Goal: Task Accomplishment & Management: Manage account settings

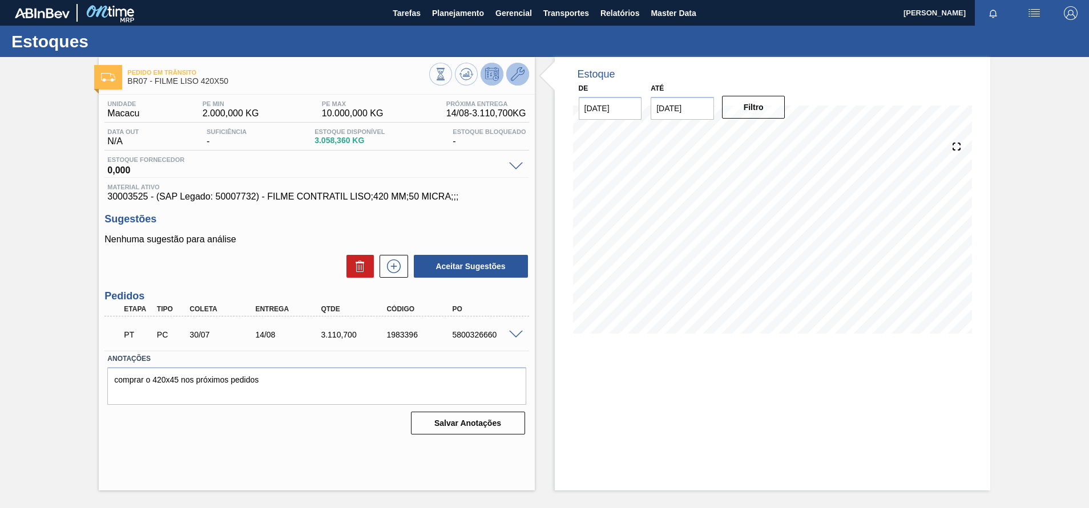
click at [517, 75] on icon at bounding box center [518, 74] width 14 height 14
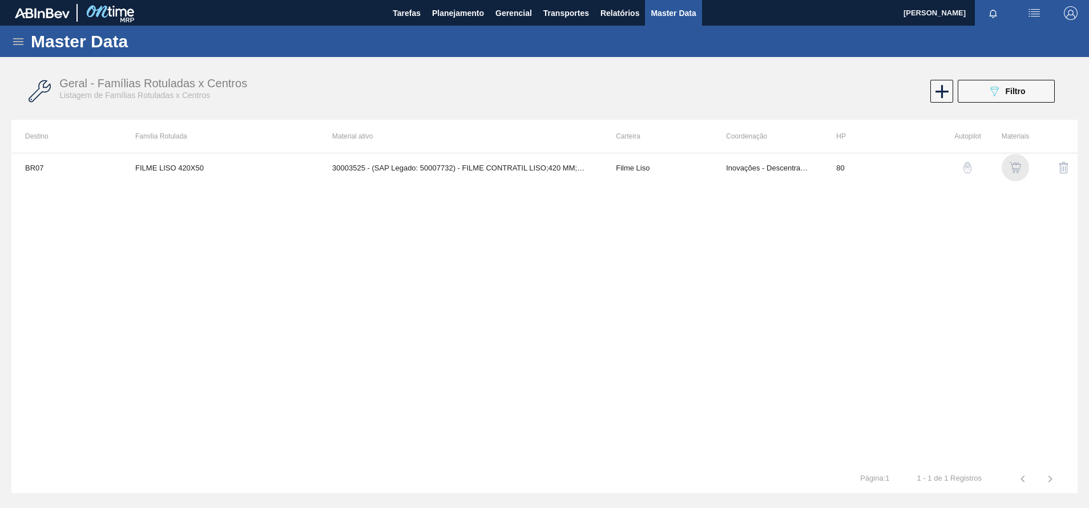
click at [1010, 170] on img "button" at bounding box center [1014, 167] width 11 height 11
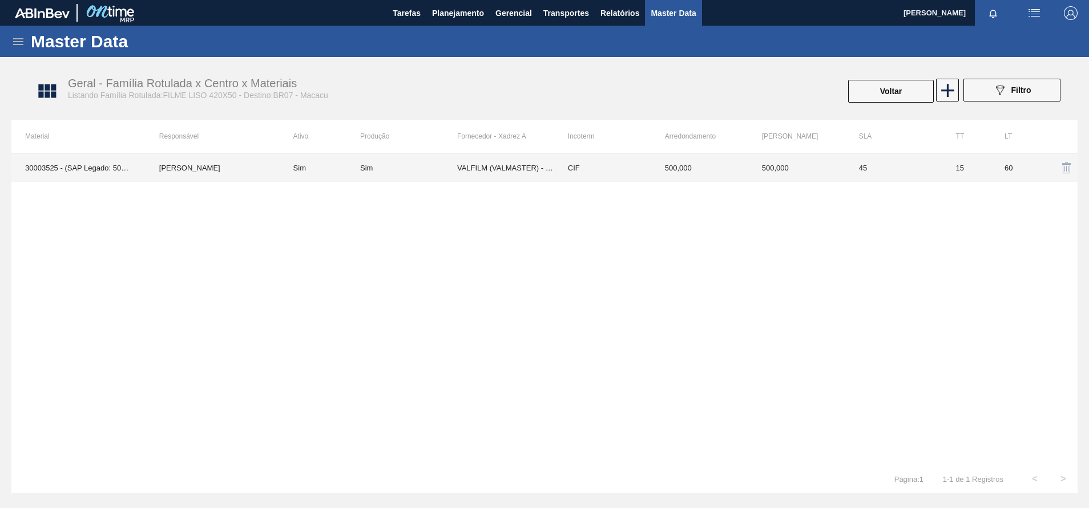
click at [364, 175] on td "Sim" at bounding box center [408, 167] width 97 height 29
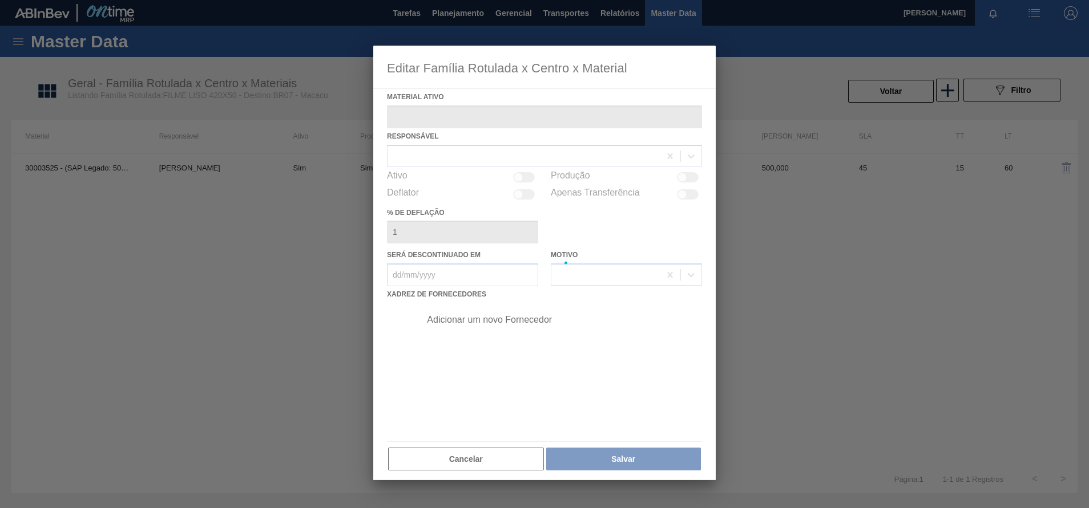
type ativo "30003525 - (SAP Legado: 50007732) - FILME CONTRATIL LISO;420 MM;50 MICRA;;;"
checkbox input "true"
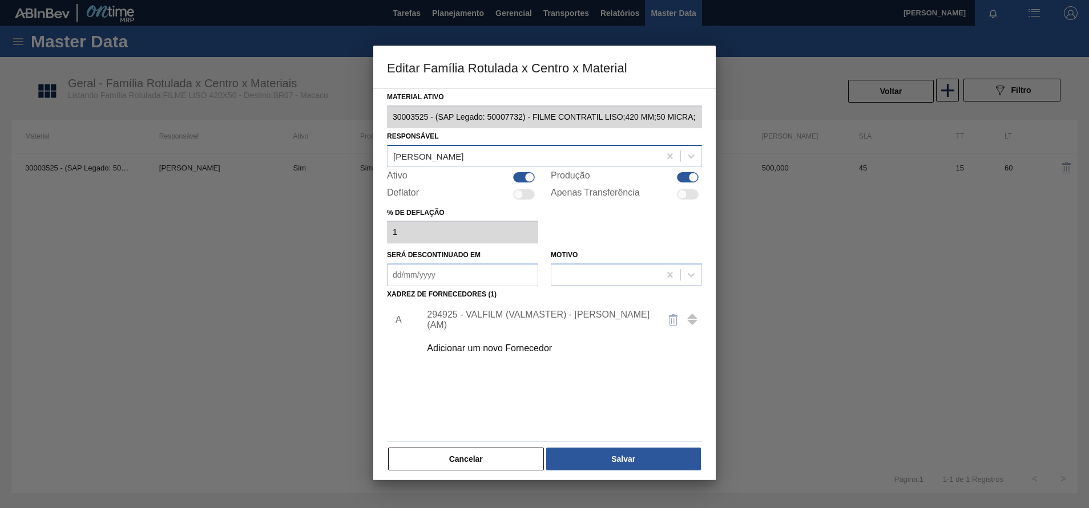
click at [491, 157] on div "[PERSON_NAME]" at bounding box center [523, 156] width 272 height 17
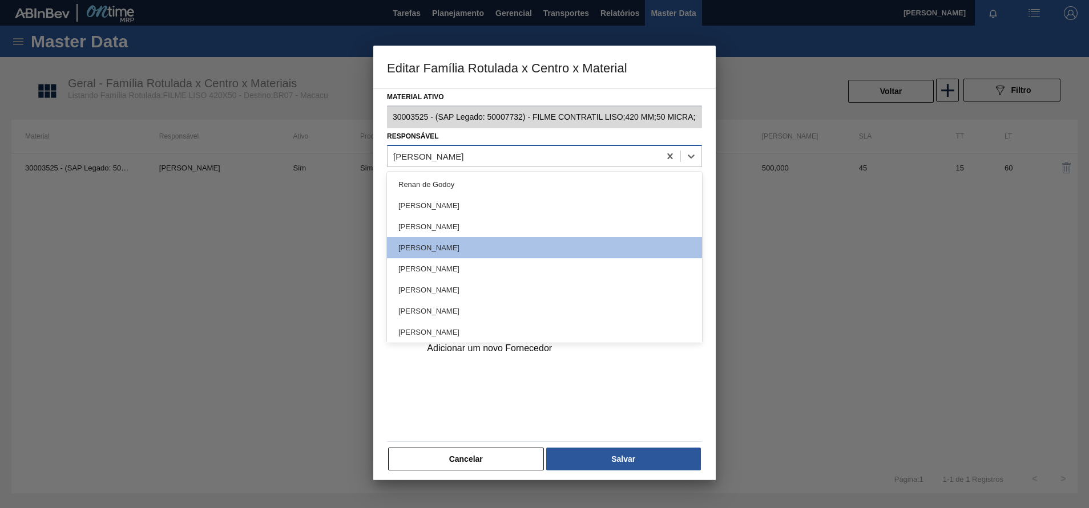
type input "tom"
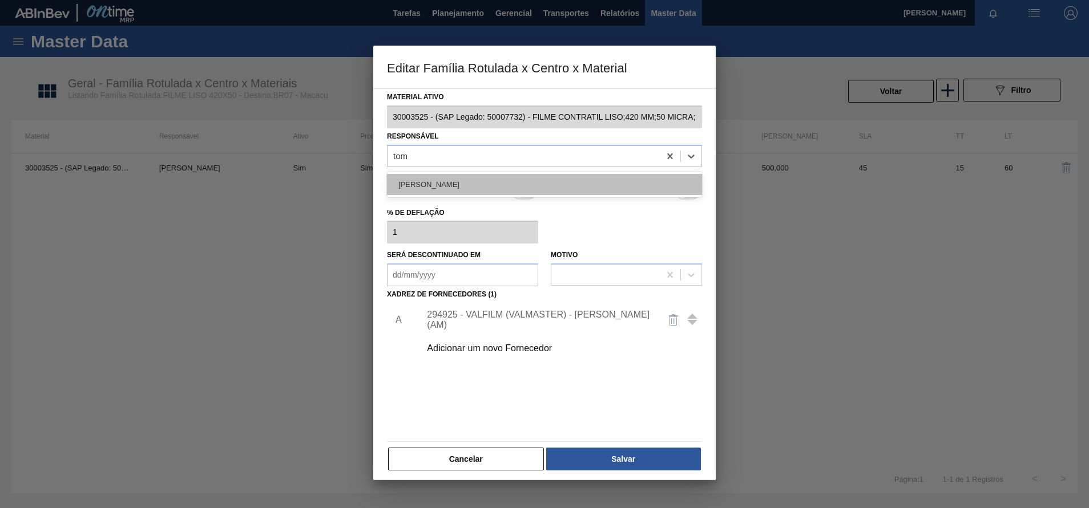
click at [470, 188] on div "[PERSON_NAME]" at bounding box center [544, 184] width 315 height 21
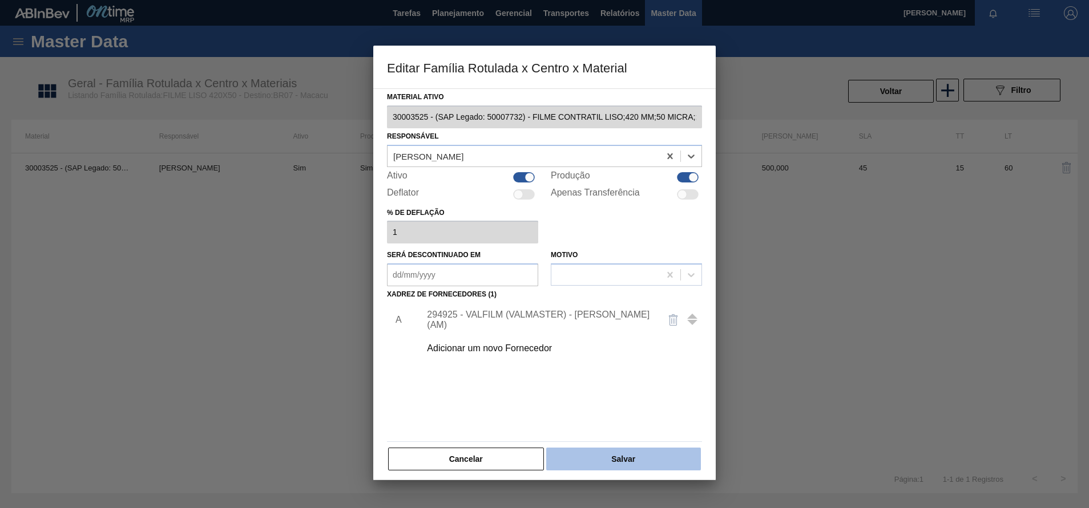
click at [620, 449] on button "Salvar" at bounding box center [623, 459] width 155 height 23
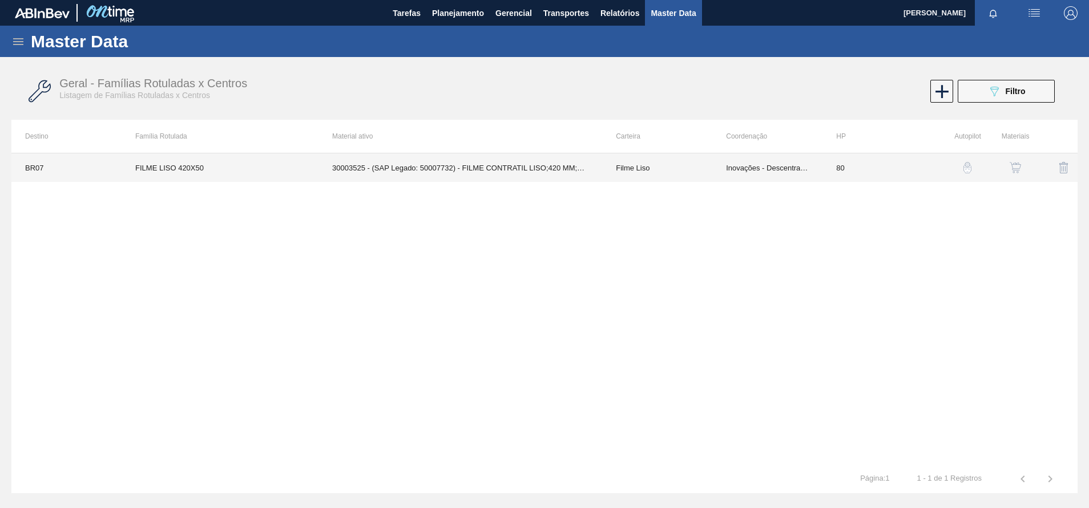
click at [769, 165] on td "Inovações - Descentralização" at bounding box center [767, 167] width 110 height 29
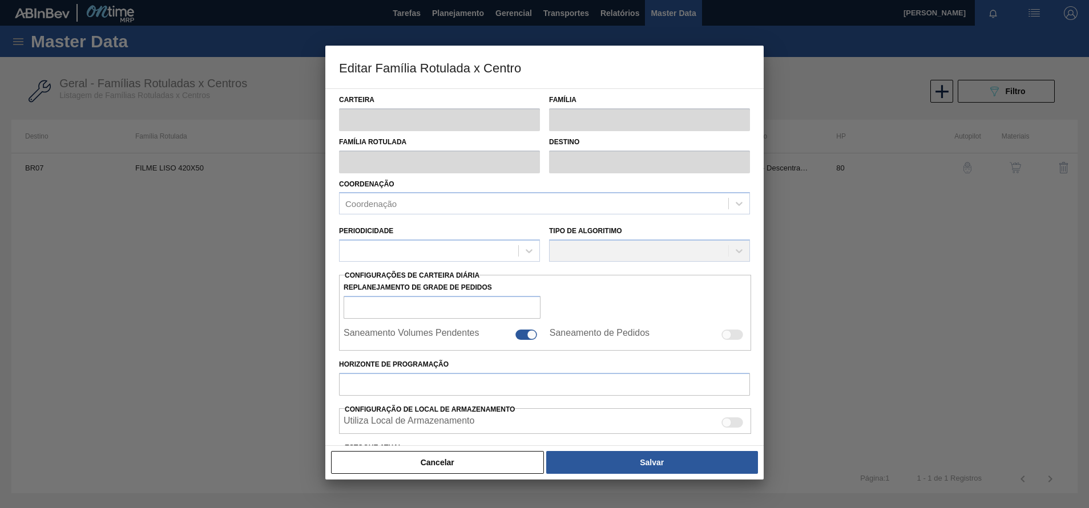
type input "Filme Liso"
type input "FILME LISO 420X50"
type input "BR07 - Macacu"
type input "80"
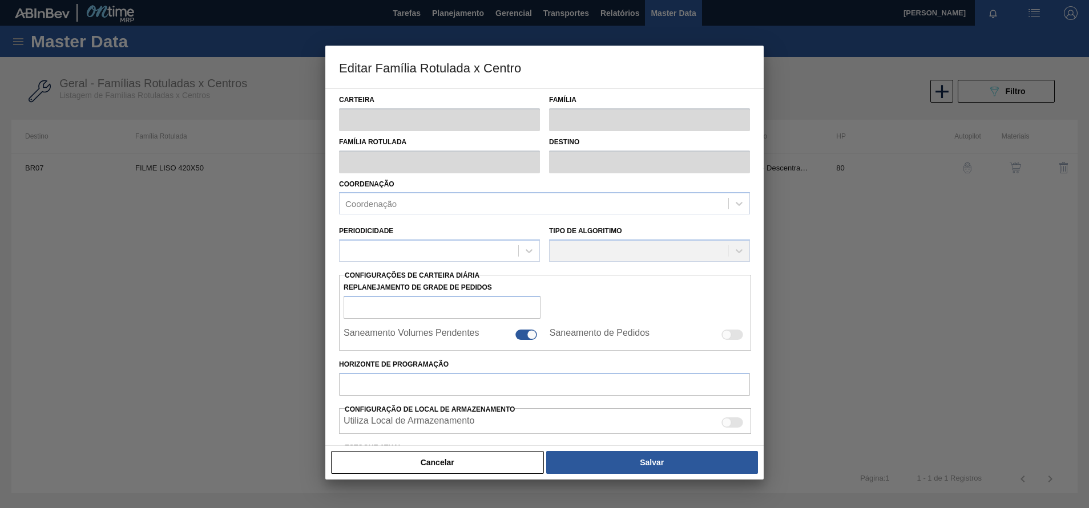
type input "2.000"
type input "10.000"
type input "50"
type input "6.000,000"
checkbox input "true"
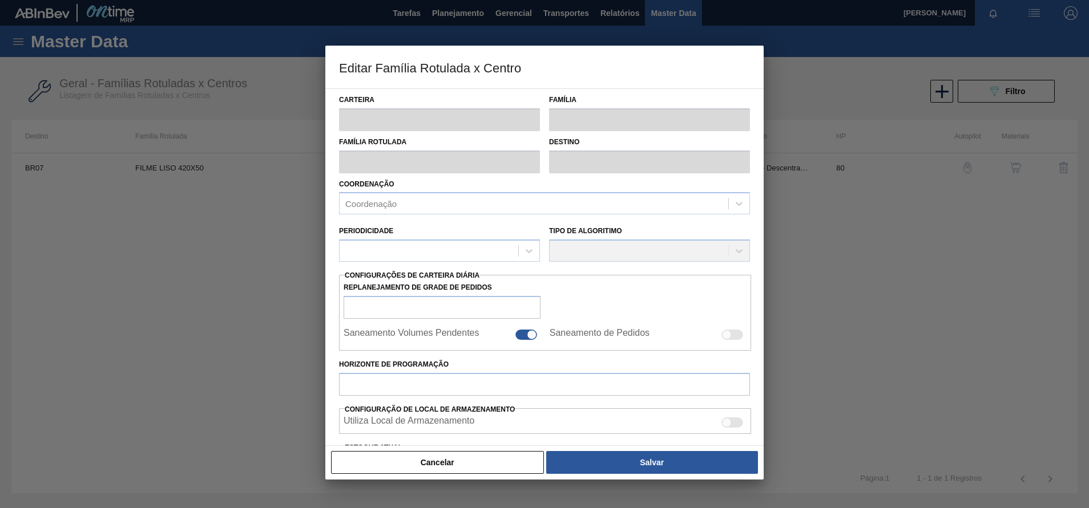
checkbox input "true"
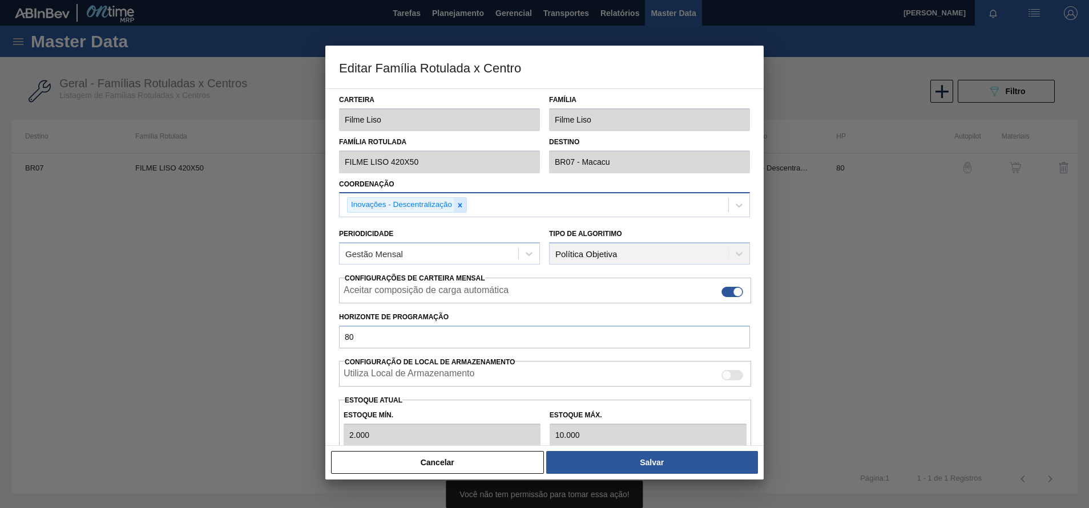
click at [455, 206] on div at bounding box center [460, 205] width 13 height 14
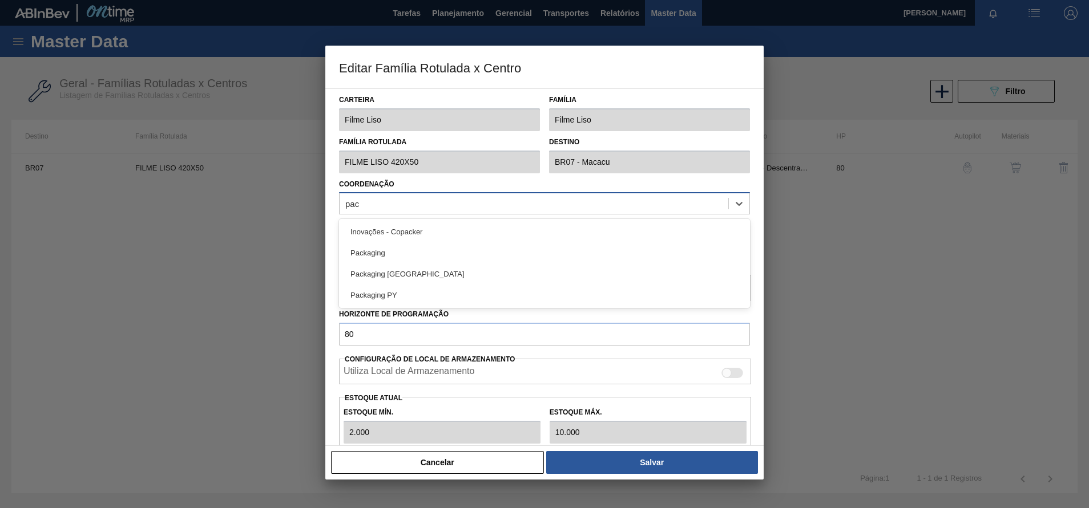
type input "pack"
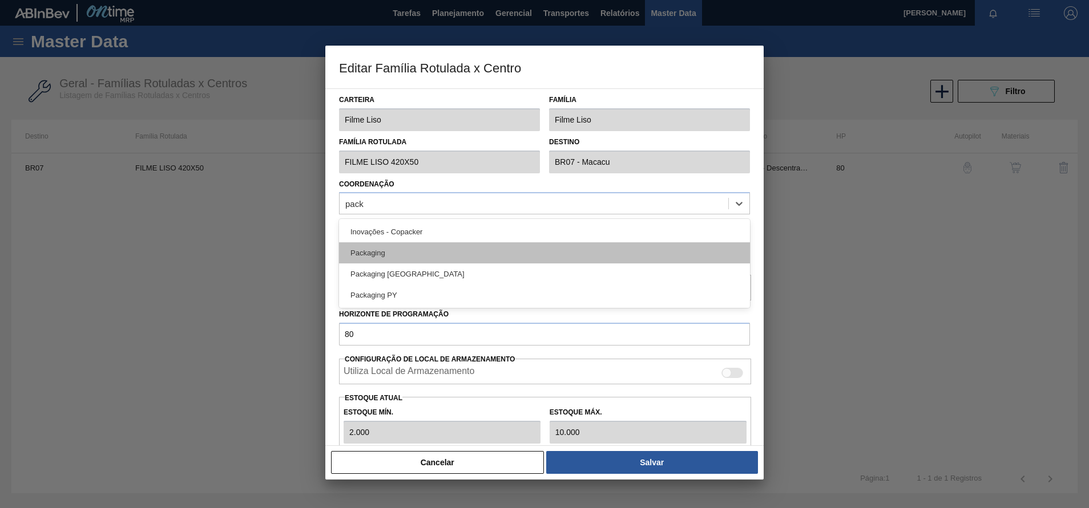
click at [452, 255] on div "Packaging" at bounding box center [544, 252] width 411 height 21
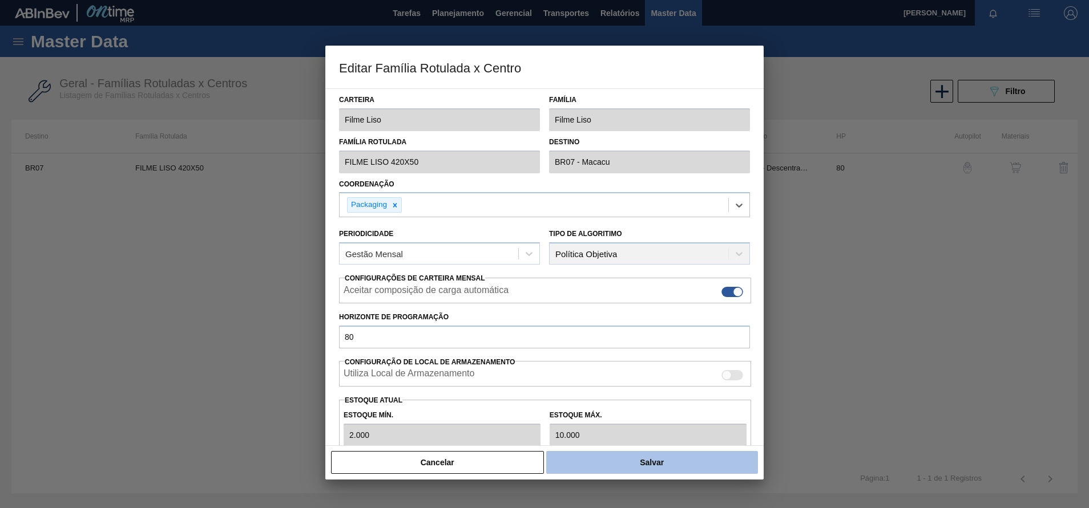
click at [658, 459] on button "Salvar" at bounding box center [652, 462] width 212 height 23
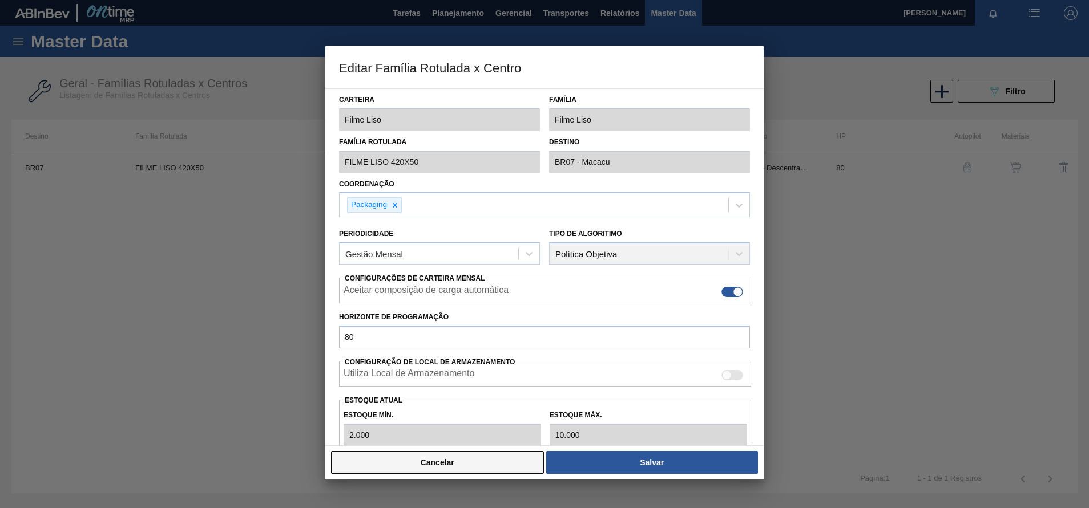
click at [487, 456] on button "Cancelar" at bounding box center [437, 462] width 213 height 23
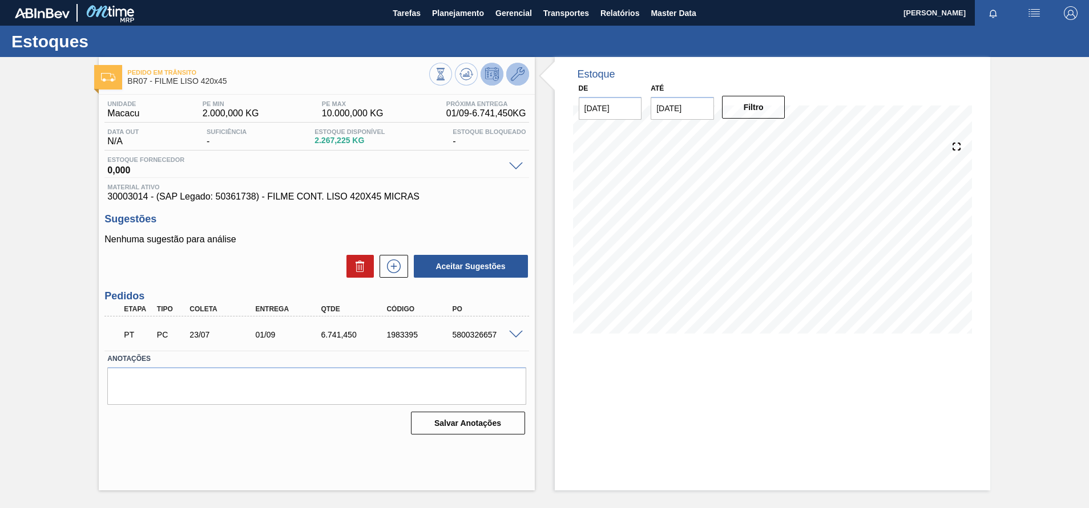
click at [523, 74] on icon at bounding box center [518, 74] width 14 height 14
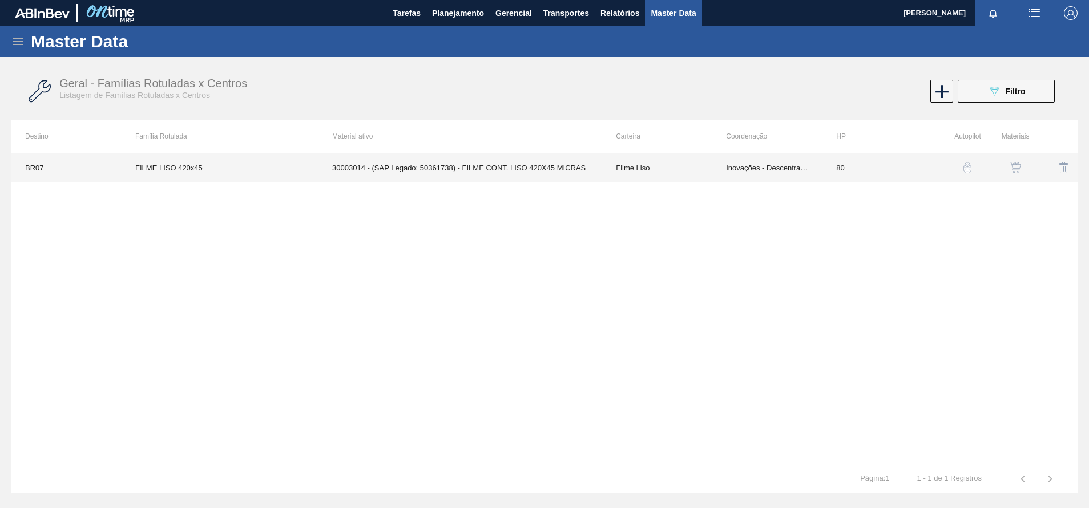
click at [576, 175] on td "30003014 - (SAP Legado: 50361738) - FILME CONT. LISO 420X45 MICRAS" at bounding box center [460, 167] width 284 height 29
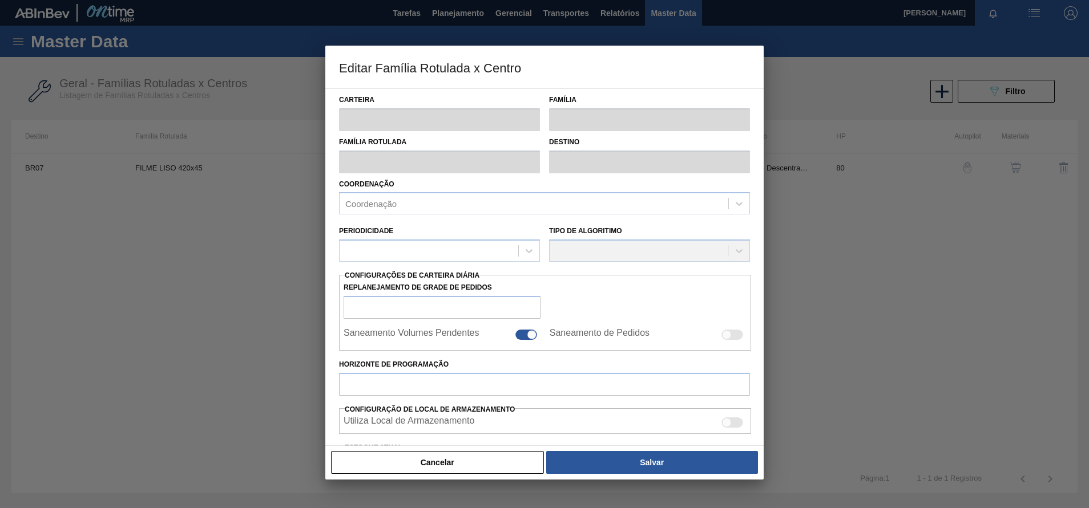
type input "Filme Liso"
type input "FILME LISO 420x45"
type input "BR07 - Macacu"
type input "80"
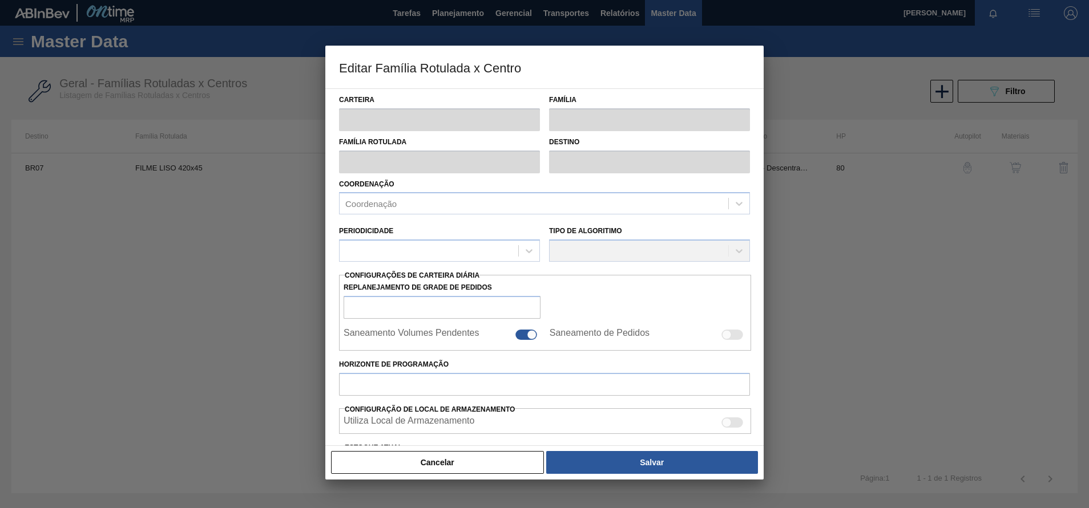
type input "2.000"
type input "10.000"
type input "50"
type input "6.000,000"
checkbox input "true"
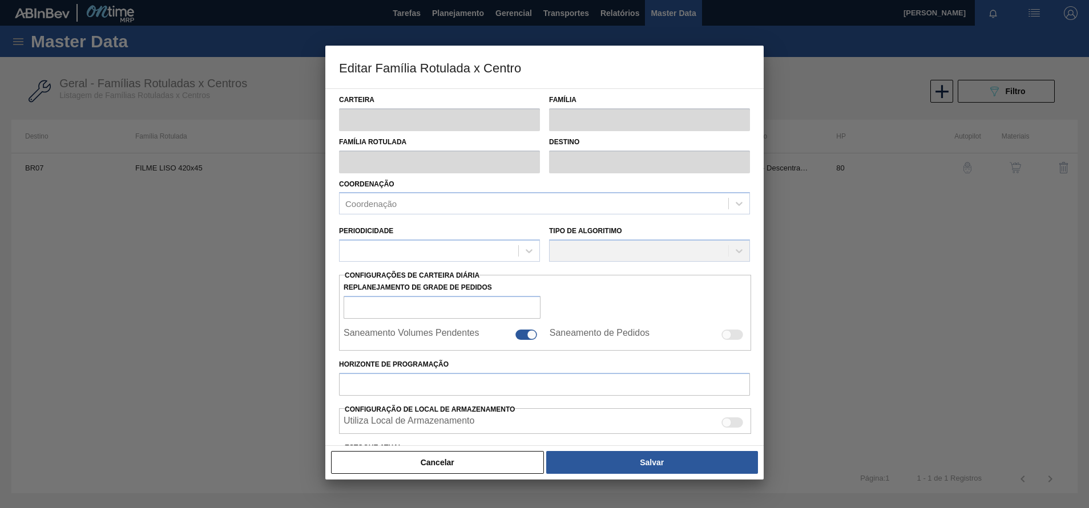
checkbox input "true"
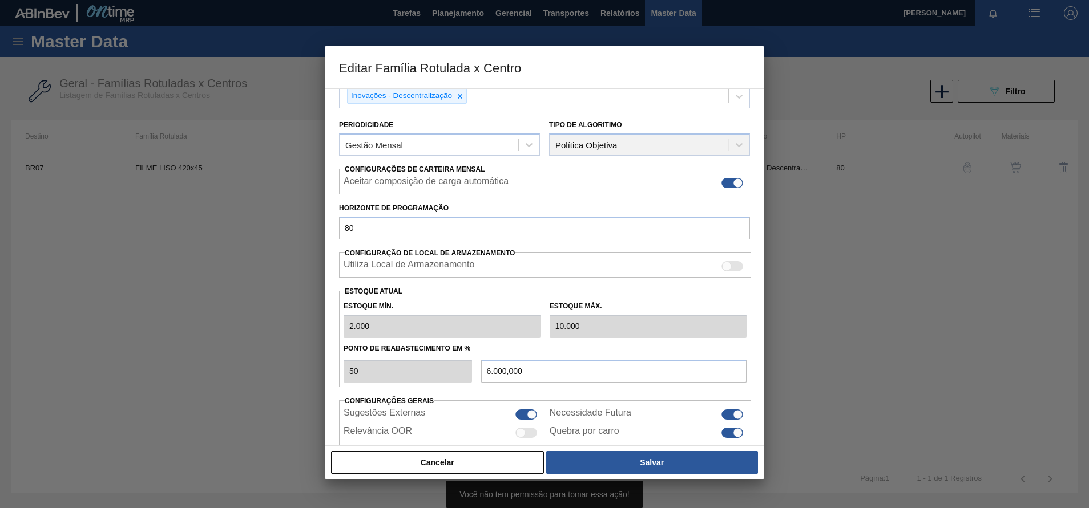
scroll to position [150, 0]
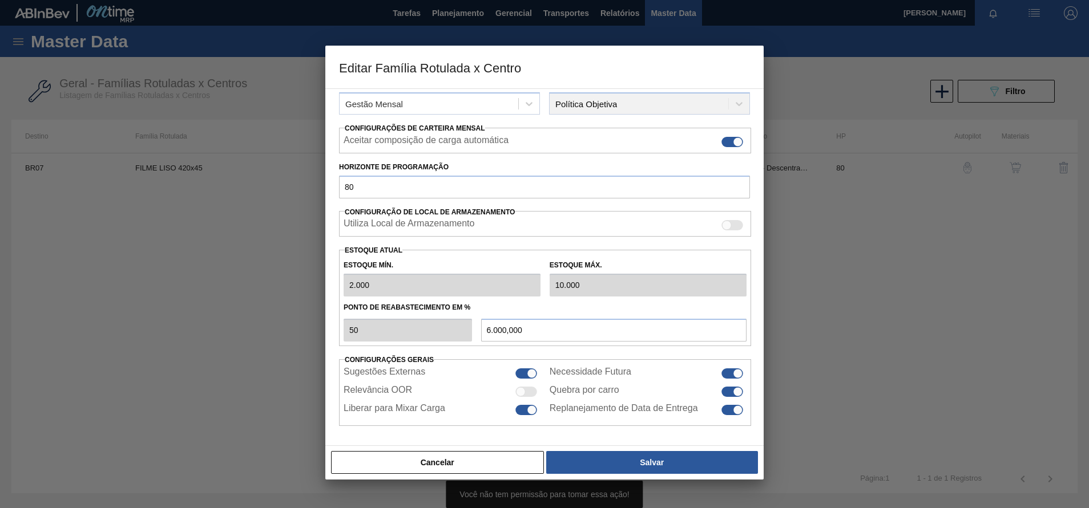
drag, startPoint x: 452, startPoint y: 457, endPoint x: 467, endPoint y: 451, distance: 16.6
click at [452, 457] on button "Cancelar" at bounding box center [437, 462] width 213 height 23
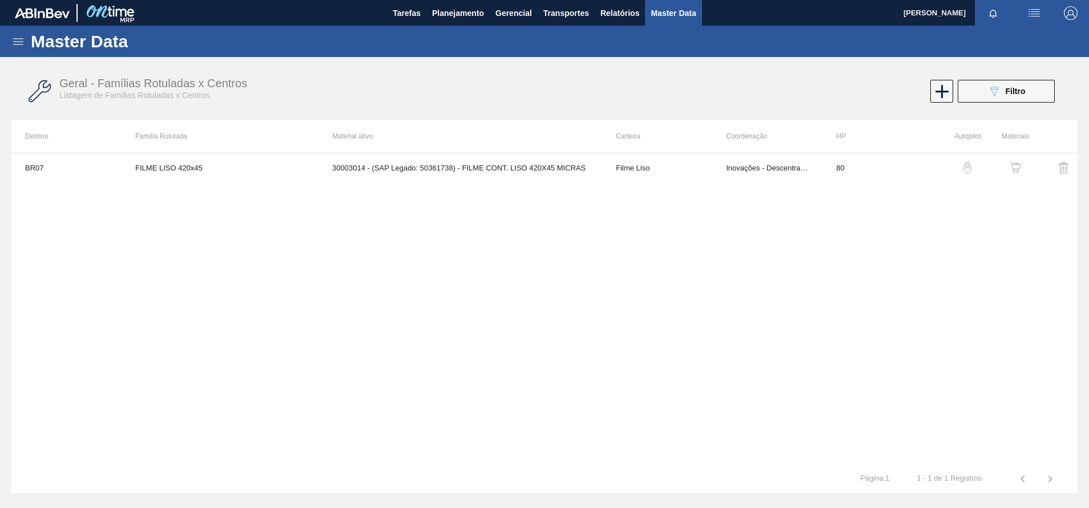
click at [1024, 173] on button "button" at bounding box center [1014, 167] width 27 height 27
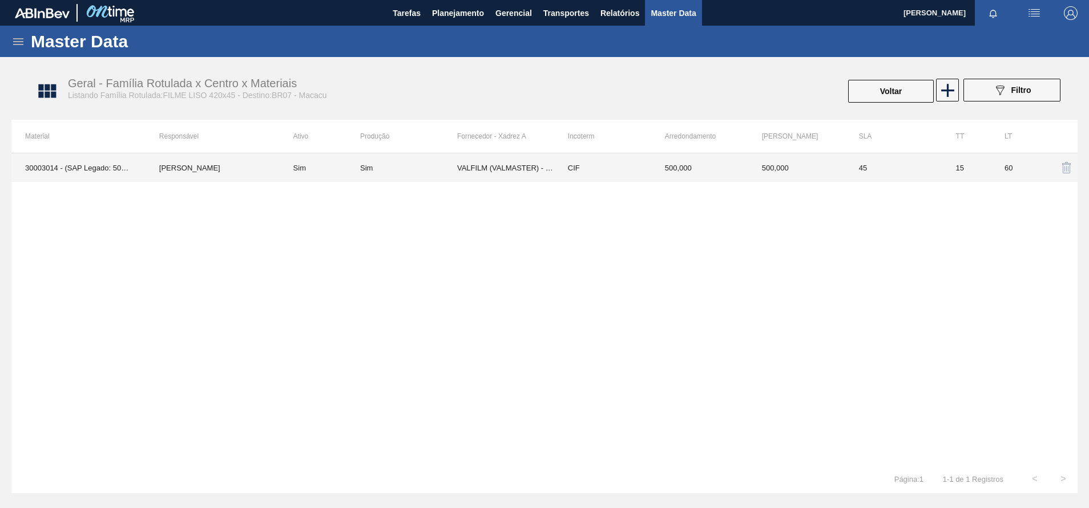
click at [303, 177] on td "Sim" at bounding box center [320, 167] width 80 height 29
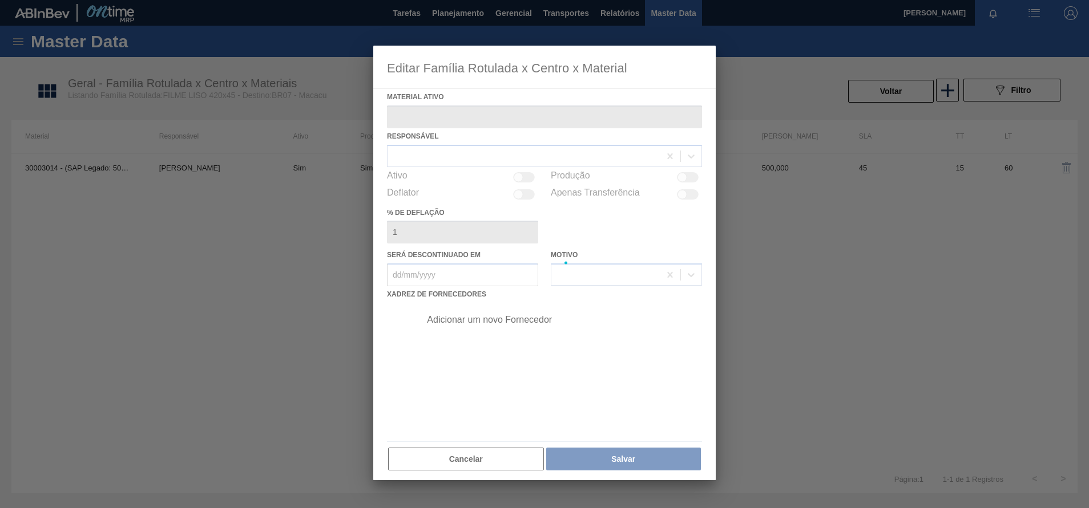
type ativo "30003014 - (SAP Legado: 50361738) - FILME CONT. LISO 420X45 MICRAS"
checkbox input "true"
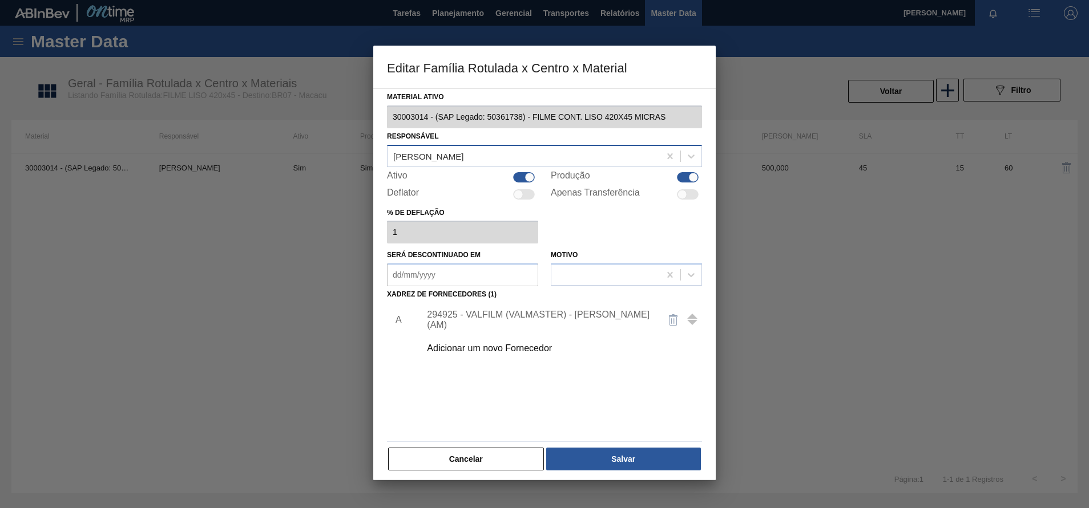
click at [524, 149] on div "[PERSON_NAME]" at bounding box center [523, 156] width 272 height 17
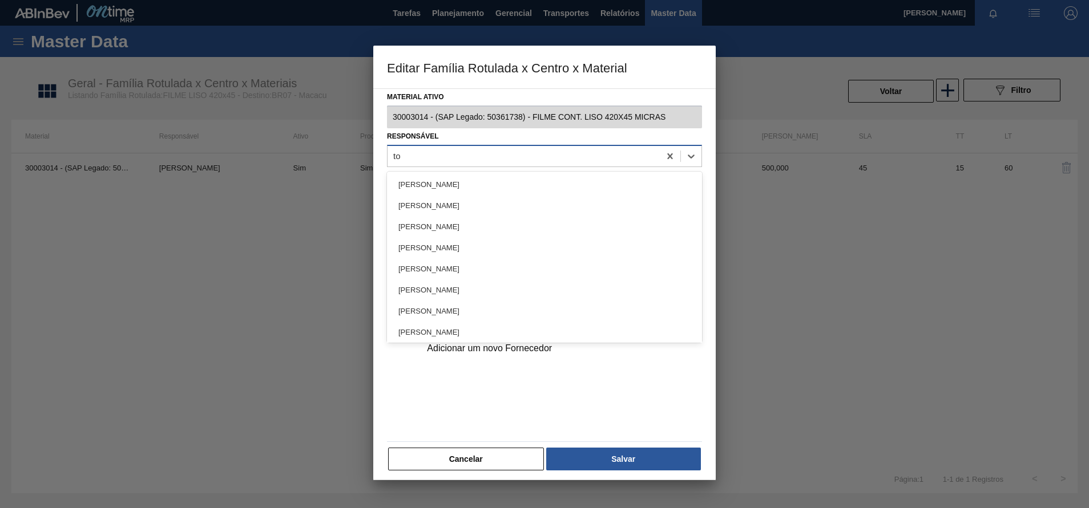
type input "tom"
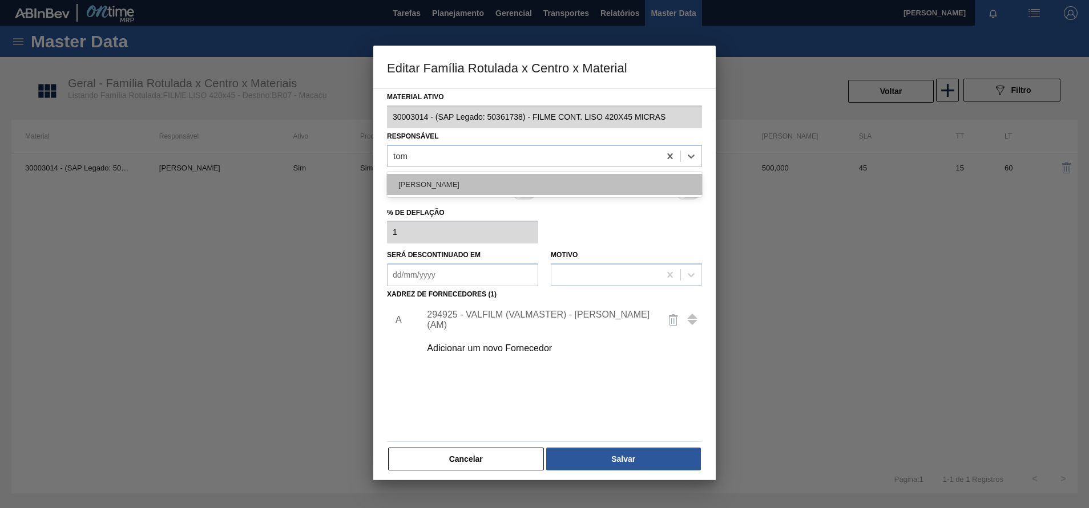
click at [523, 185] on div "[PERSON_NAME]" at bounding box center [544, 184] width 315 height 21
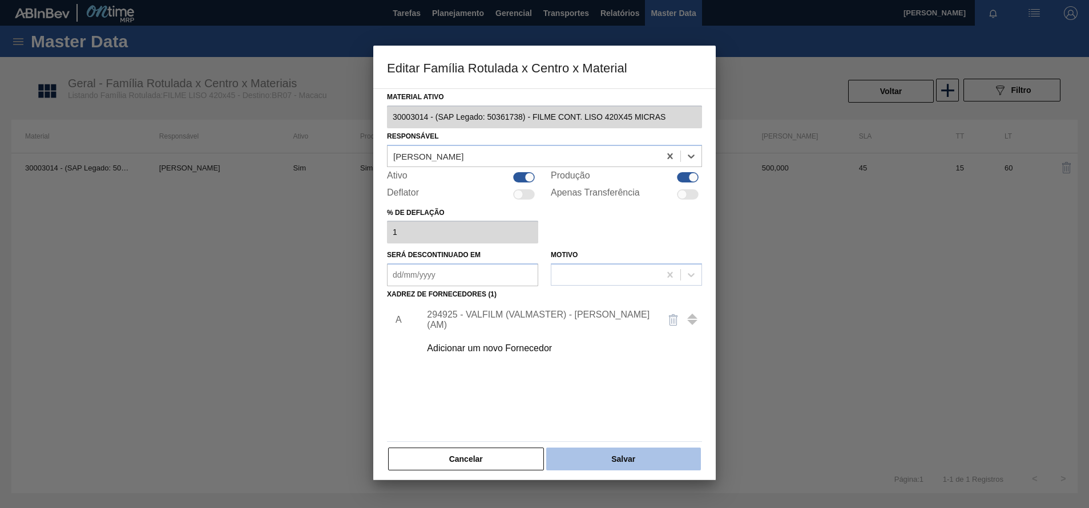
click at [624, 455] on button "Salvar" at bounding box center [623, 459] width 155 height 23
